Goal: Task Accomplishment & Management: Manage account settings

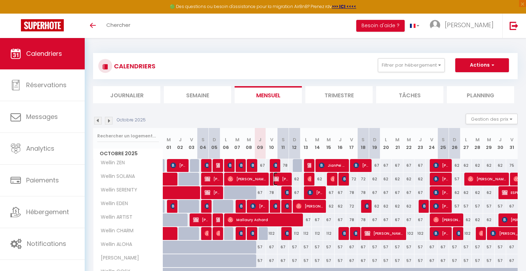
click at [279, 177] on span "[PERSON_NAME]" at bounding box center [280, 178] width 15 height 13
select select "OK"
select select "KO"
select select "0"
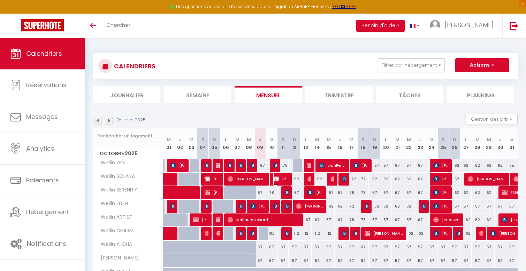
select select "1"
select select
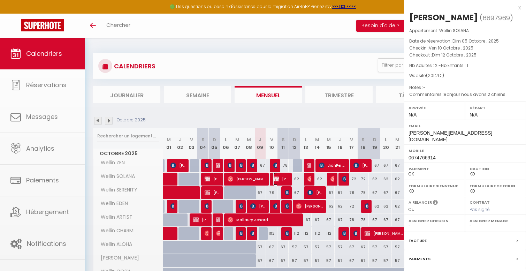
select select "42801"
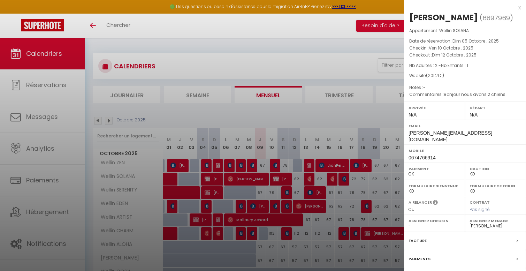
click at [279, 177] on div at bounding box center [263, 135] width 526 height 271
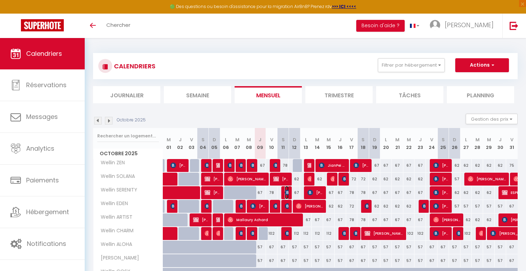
click at [286, 188] on span "[PERSON_NAME]" at bounding box center [287, 192] width 4 height 13
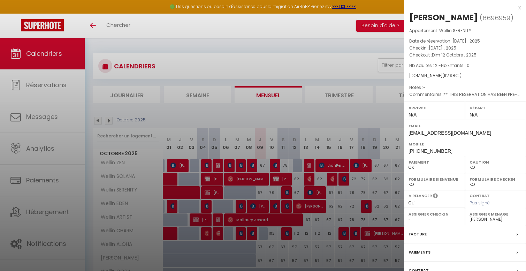
click at [286, 188] on div at bounding box center [263, 135] width 526 height 271
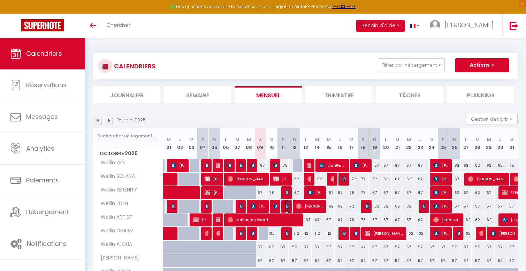
click at [285, 203] on img at bounding box center [288, 206] width 6 height 6
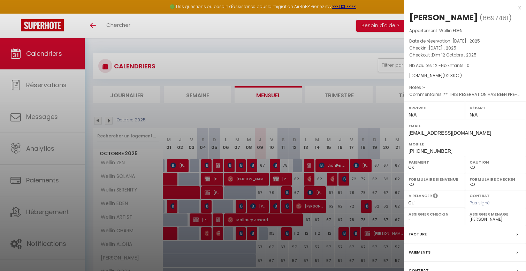
click at [285, 203] on div at bounding box center [263, 135] width 526 height 271
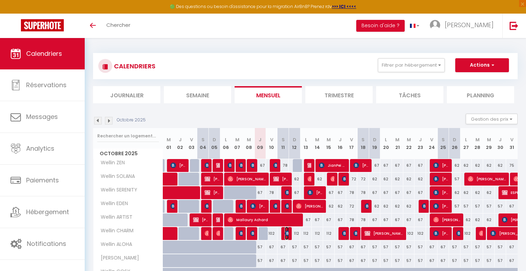
click at [287, 234] on img at bounding box center [288, 233] width 6 height 6
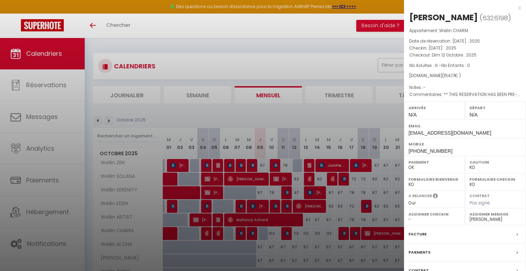
click at [287, 234] on div at bounding box center [263, 135] width 526 height 271
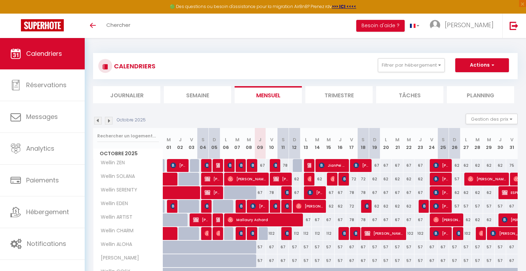
click at [296, 165] on div at bounding box center [299, 165] width 12 height 13
type input "67"
type input "Dim 12 Octobre 2025"
type input "Lun 13 Octobre 2025"
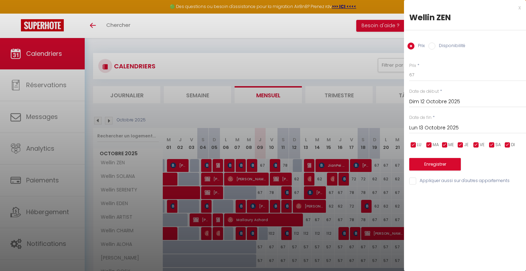
click at [296, 165] on div at bounding box center [263, 135] width 526 height 271
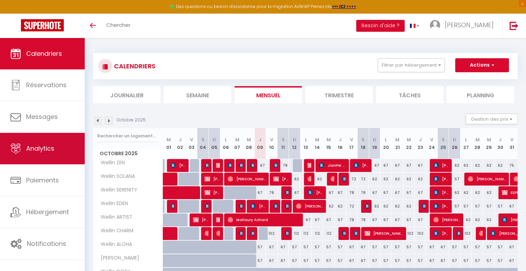
click at [46, 148] on span "Analytics" at bounding box center [40, 148] width 28 height 9
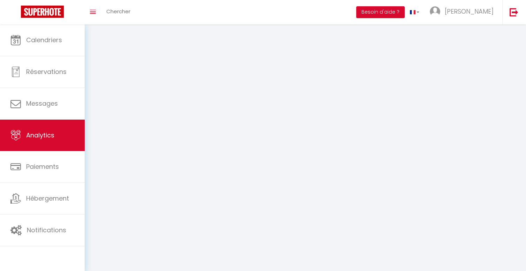
select select "2025"
select select "10"
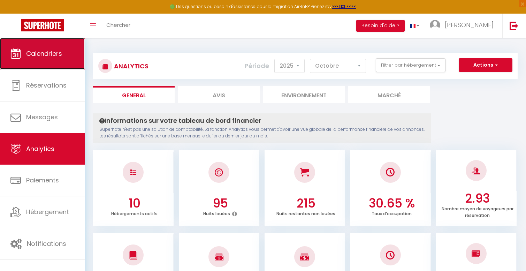
click at [55, 49] on link "Calendriers" at bounding box center [42, 53] width 85 height 31
